Goal: Navigation & Orientation: Find specific page/section

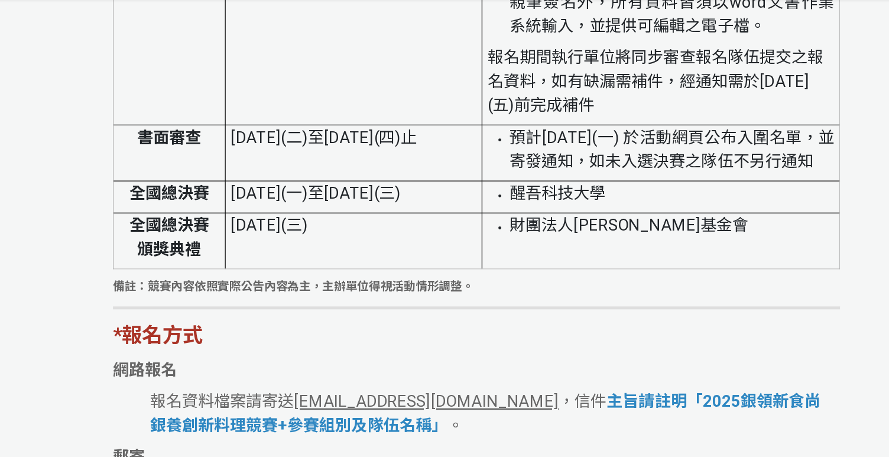
scroll to position [2692, 0]
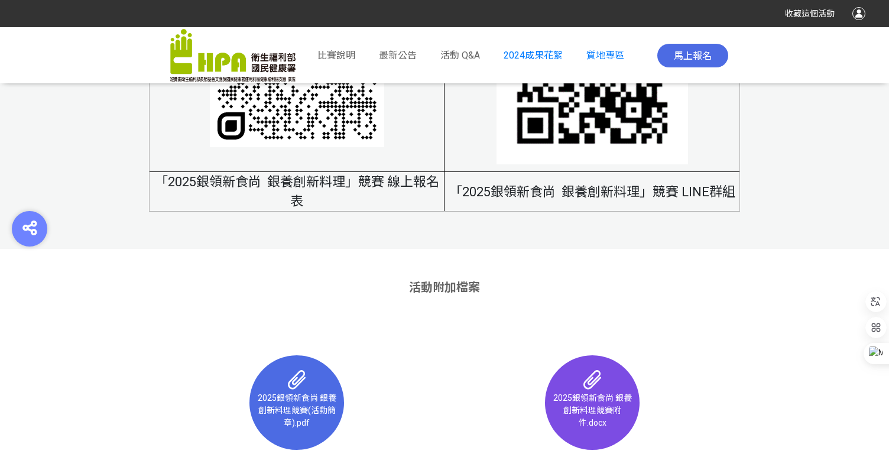
scroll to position [7654, 0]
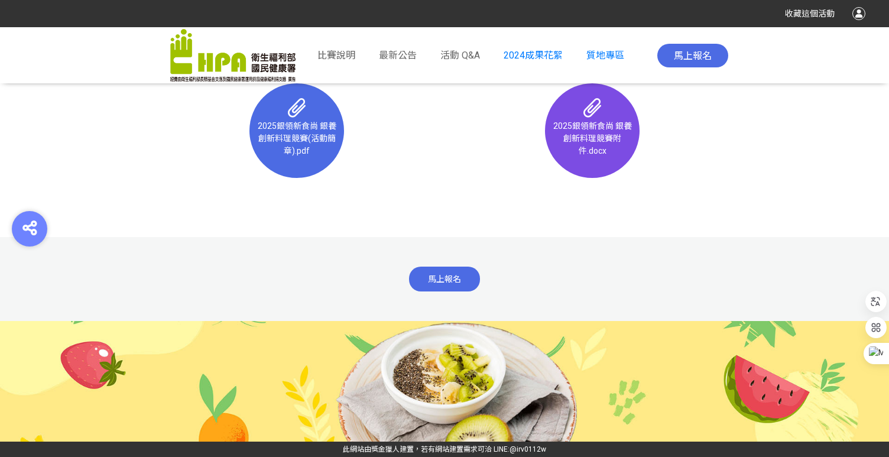
click at [398, 448] on link "此網站由獎金獵人建置，若有網站建置需求" at bounding box center [410, 449] width 135 height 8
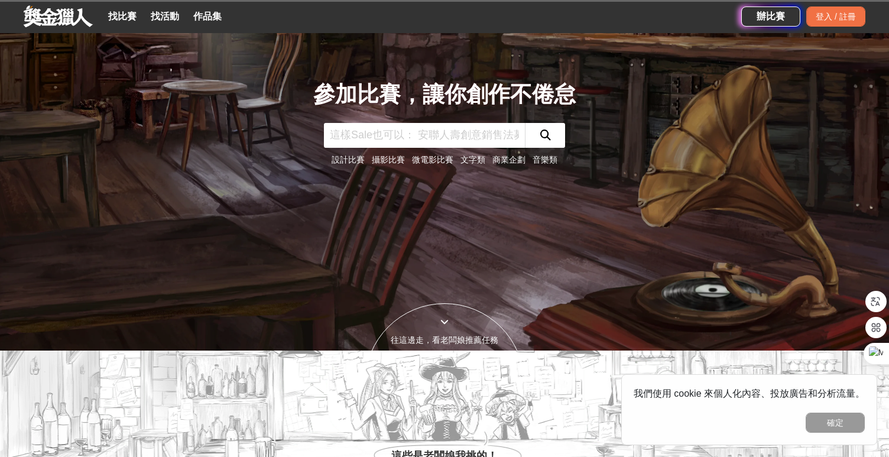
scroll to position [548, 0]
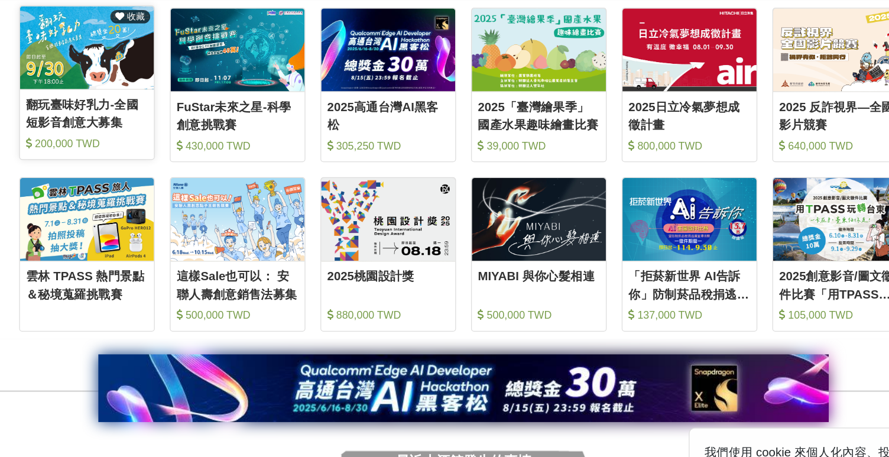
click at [171, 128] on div "翻玩臺味好乳力-全國短影音創意大募集" at bounding box center [149, 127] width 96 height 27
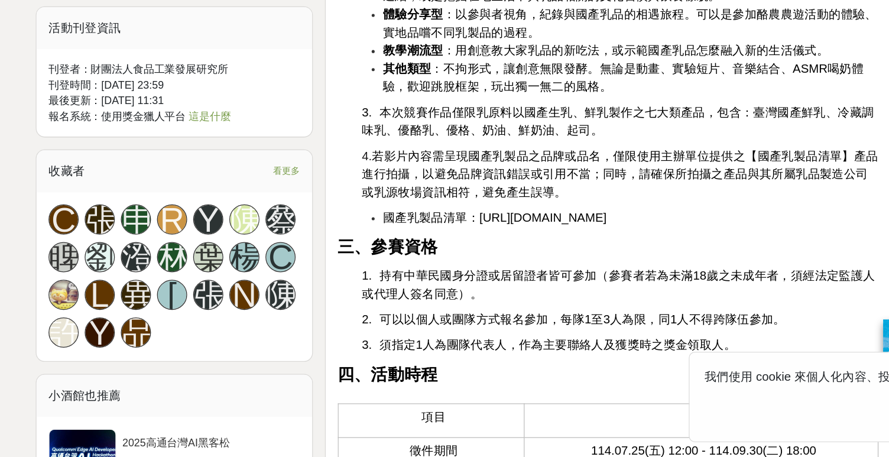
scroll to position [1077, 0]
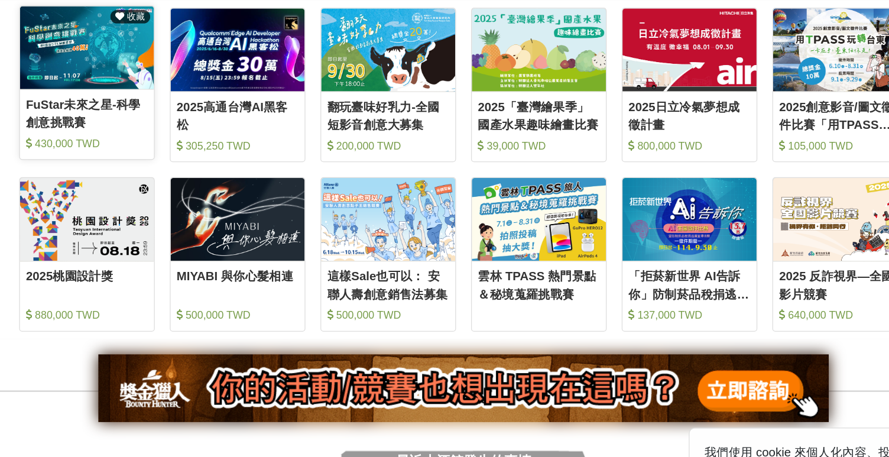
scroll to position [612, 0]
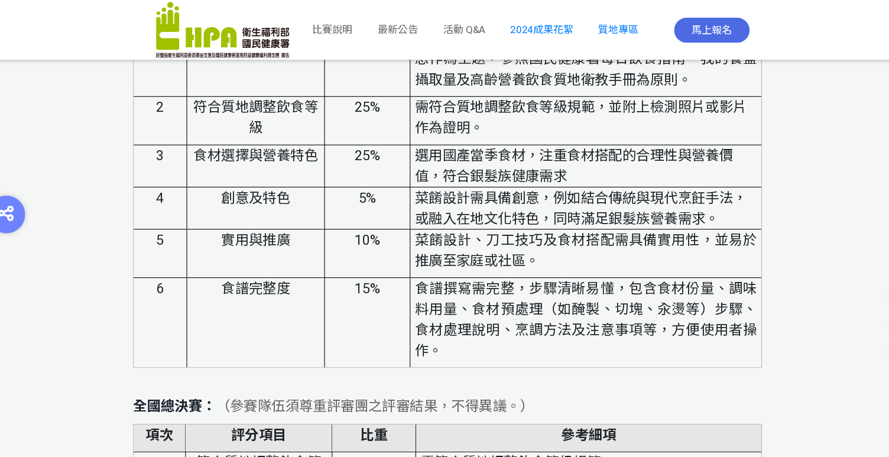
scroll to position [4213, 0]
